Goal: Check status: Check status

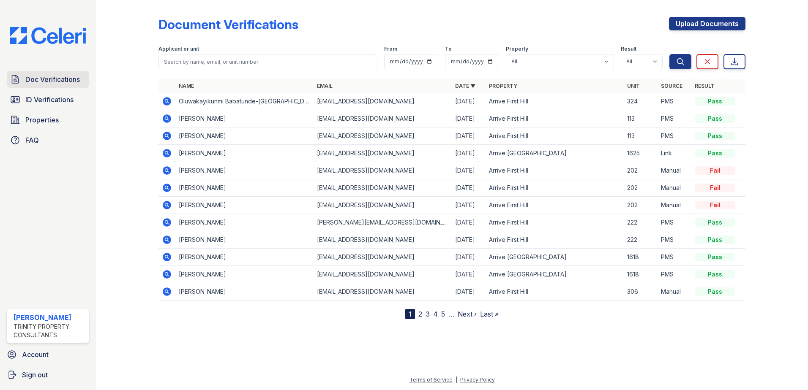
click at [38, 80] on span "Doc Verifications" at bounding box center [52, 79] width 55 height 10
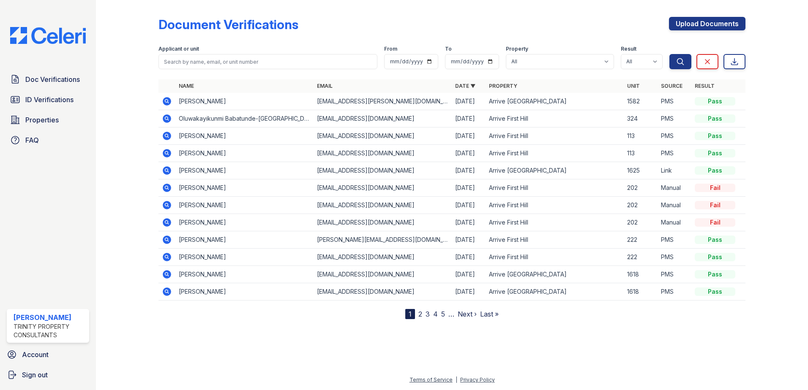
click at [164, 104] on icon at bounding box center [167, 101] width 8 height 8
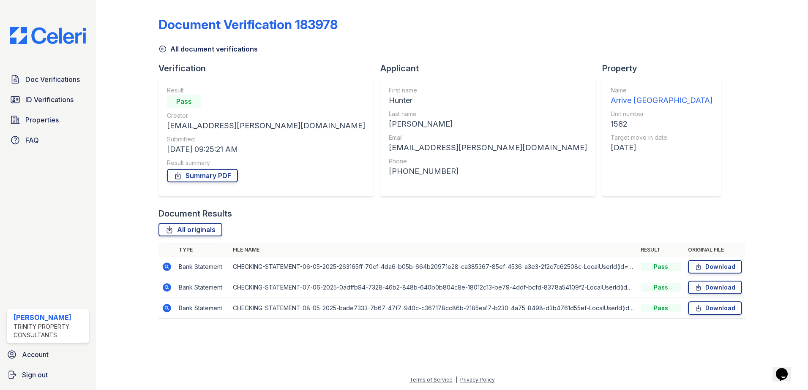
click at [169, 269] on icon at bounding box center [167, 267] width 8 height 8
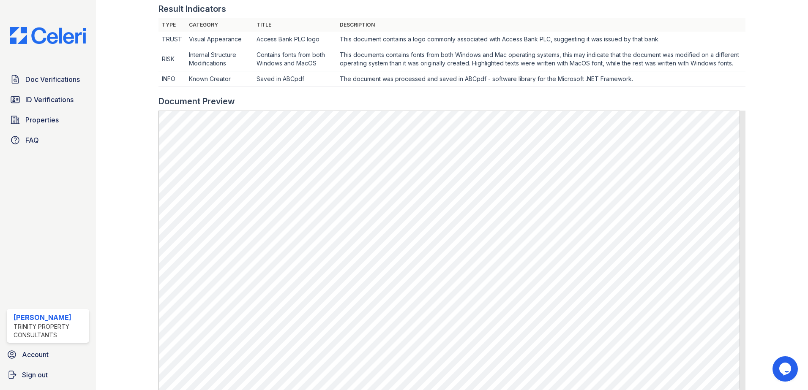
scroll to position [296, 0]
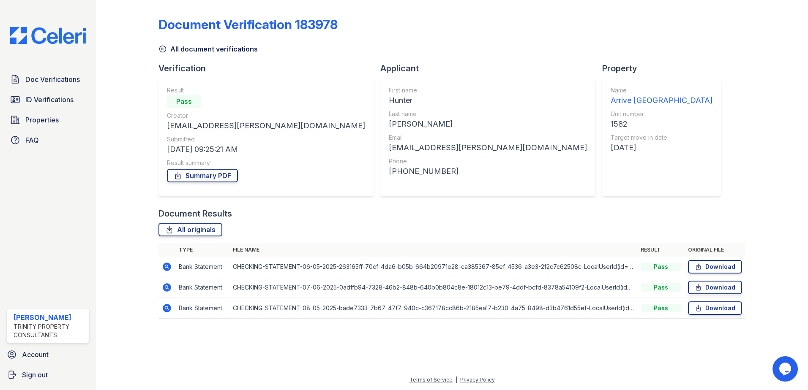
click at [170, 287] on icon at bounding box center [167, 288] width 8 height 8
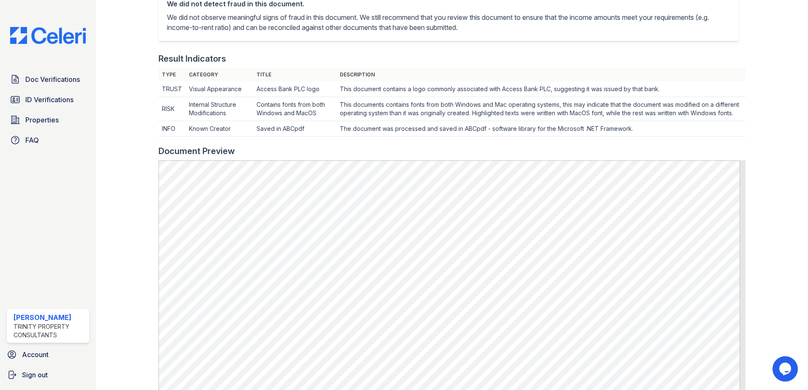
scroll to position [296, 0]
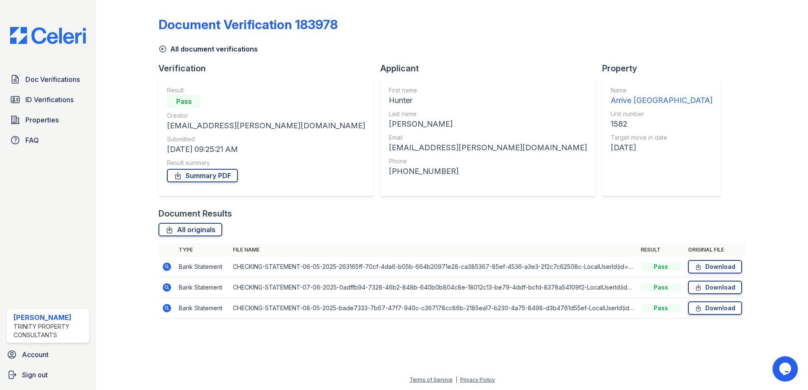
click at [166, 310] on icon at bounding box center [167, 308] width 8 height 8
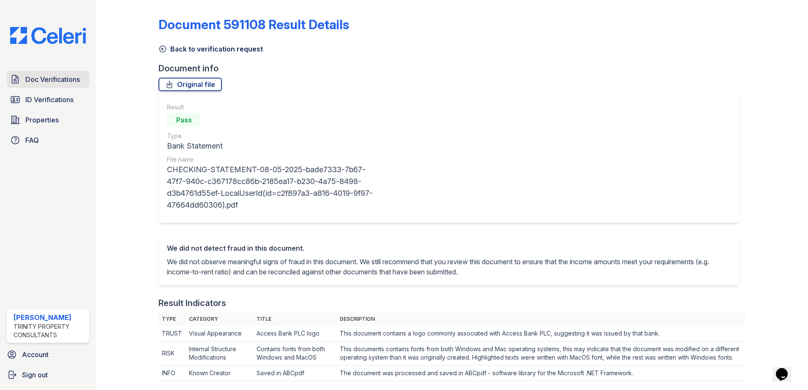
click at [23, 82] on link "Doc Verifications" at bounding box center [48, 79] width 82 height 17
